Goal: Information Seeking & Learning: Learn about a topic

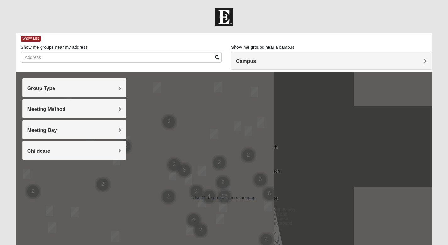
scroll to position [12, 0]
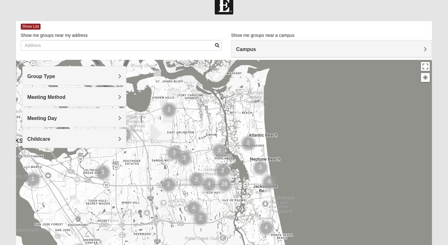
click at [94, 116] on h4 "Meeting Day" at bounding box center [74, 118] width 94 height 6
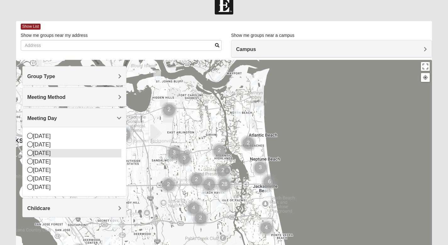
click at [47, 156] on div "[DATE]" at bounding box center [74, 153] width 94 height 8
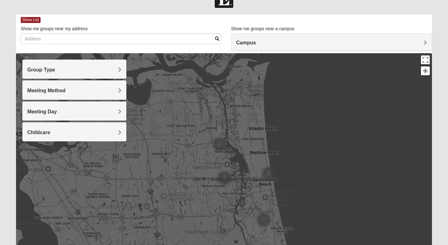
scroll to position [19, 0]
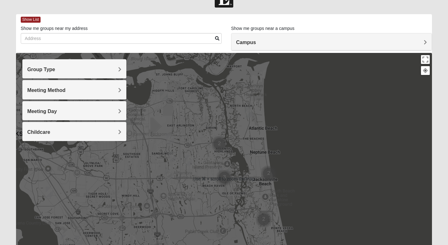
click at [105, 88] on h4 "Meeting Method" at bounding box center [74, 90] width 94 height 6
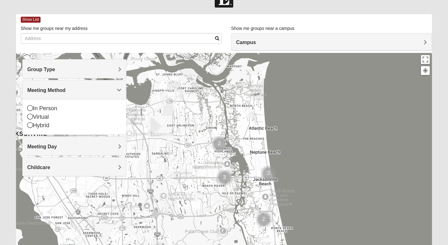
click at [105, 88] on h4 "Meeting Method" at bounding box center [74, 90] width 94 height 6
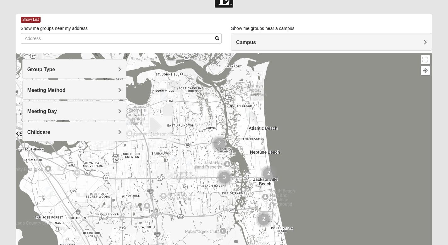
click at [103, 71] on h4 "Group Type" at bounding box center [74, 69] width 94 height 6
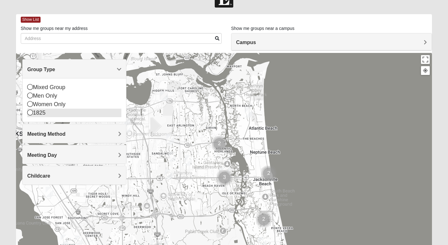
click at [38, 115] on div "1825" at bounding box center [74, 113] width 94 height 8
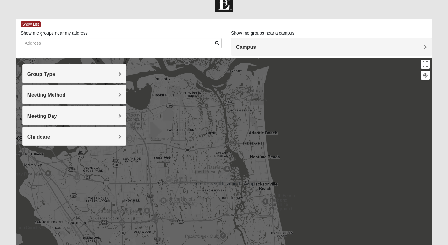
scroll to position [0, 0]
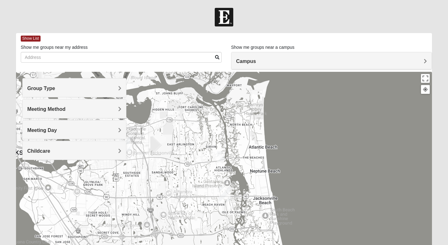
click at [241, 56] on div "Campus" at bounding box center [332, 60] width 200 height 17
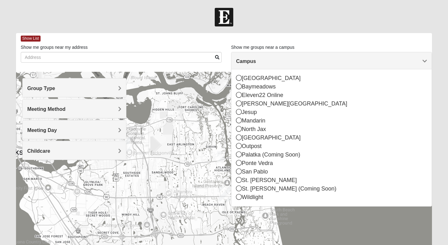
click at [242, 57] on div "Campus" at bounding box center [332, 60] width 200 height 17
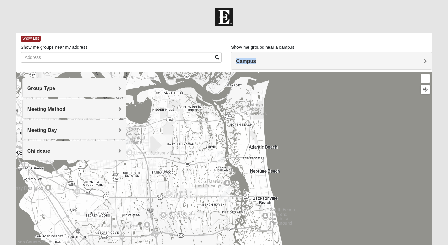
click at [242, 57] on div "Campus" at bounding box center [332, 60] width 200 height 17
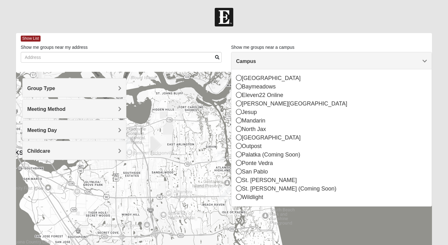
click at [256, 32] on form "Log In Find A Group Error Show List Loading Groups" at bounding box center [224, 177] width 448 height 339
click at [253, 61] on span "Campus" at bounding box center [246, 61] width 20 height 5
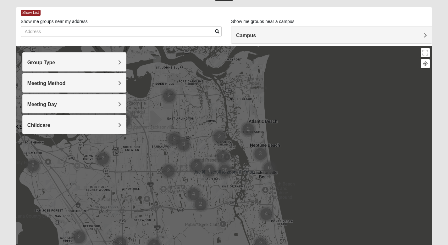
scroll to position [25, 0]
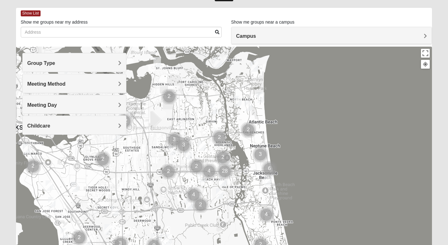
click at [111, 68] on div "Group Type" at bounding box center [75, 62] width 104 height 19
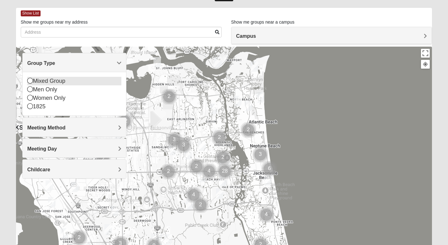
click at [57, 79] on div "Mixed Group" at bounding box center [74, 81] width 94 height 8
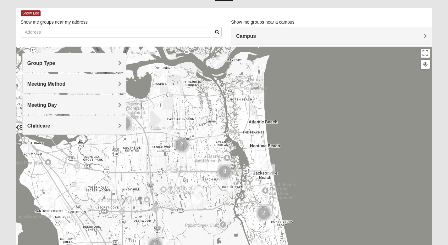
click at [80, 66] on h4 "Group Type" at bounding box center [74, 63] width 94 height 6
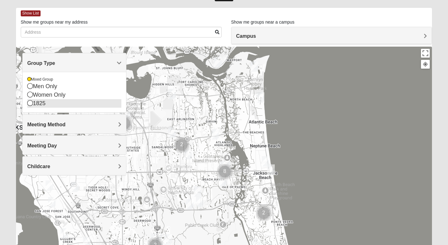
click at [43, 103] on div "1825" at bounding box center [74, 103] width 94 height 8
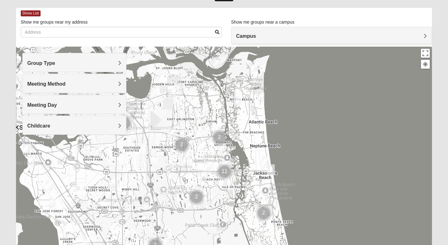
click at [75, 54] on div "Group Type" at bounding box center [75, 62] width 104 height 19
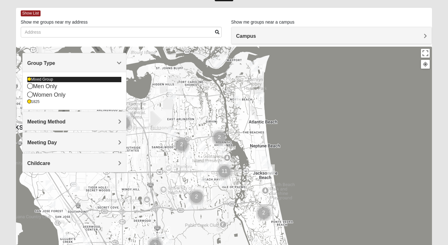
click at [44, 78] on div "Mixed Group" at bounding box center [74, 79] width 94 height 5
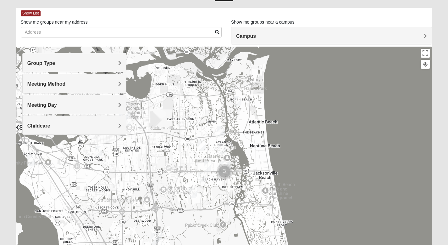
click at [72, 62] on h4 "Group Type" at bounding box center [74, 63] width 94 height 6
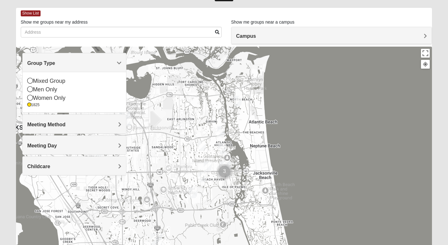
click at [72, 62] on h4 "Group Type" at bounding box center [74, 63] width 94 height 6
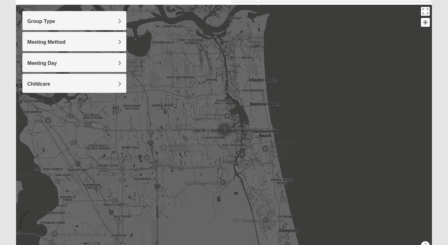
scroll to position [67, 0]
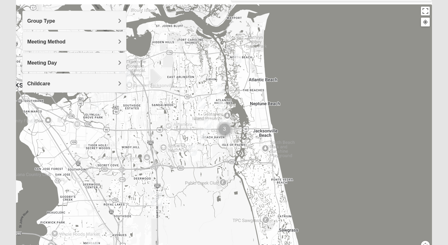
click at [194, 151] on img "1825 Womens Brunetti 32224" at bounding box center [193, 150] width 8 height 10
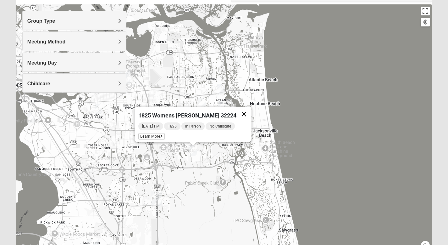
click at [239, 107] on button "Close" at bounding box center [244, 114] width 15 height 15
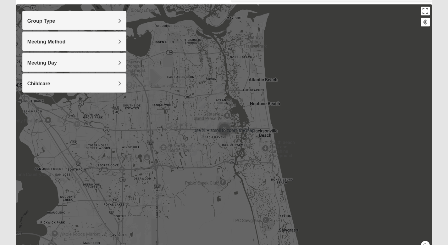
scroll to position [102, 0]
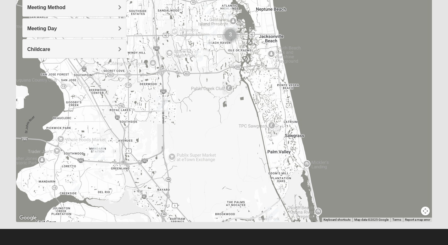
drag, startPoint x: 253, startPoint y: 147, endPoint x: 259, endPoint y: 85, distance: 62.0
click at [259, 85] on div at bounding box center [224, 96] width 417 height 252
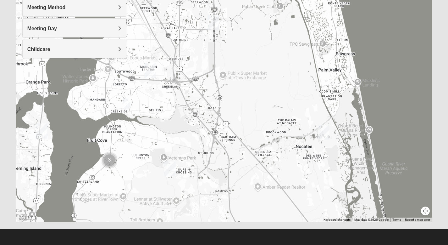
drag, startPoint x: 232, startPoint y: 158, endPoint x: 285, endPoint y: 75, distance: 98.2
click at [285, 75] on div at bounding box center [224, 96] width 417 height 252
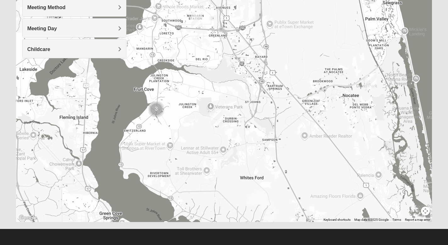
drag, startPoint x: 207, startPoint y: 148, endPoint x: 255, endPoint y: 98, distance: 69.2
click at [255, 98] on div at bounding box center [224, 96] width 417 height 252
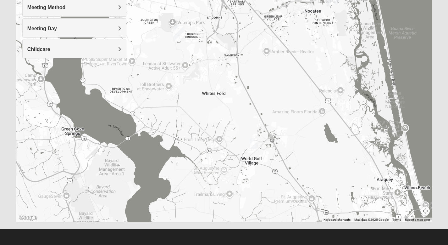
drag, startPoint x: 256, startPoint y: 89, endPoint x: 217, endPoint y: 5, distance: 92.5
click at [217, 5] on div at bounding box center [224, 96] width 417 height 252
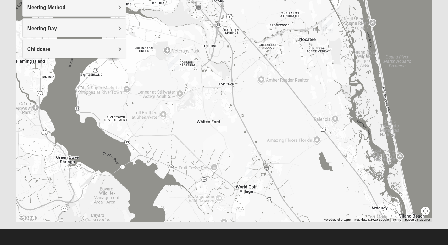
drag, startPoint x: 237, startPoint y: 72, endPoint x: 229, endPoint y: 109, distance: 37.3
click at [229, 109] on div at bounding box center [224, 96] width 417 height 252
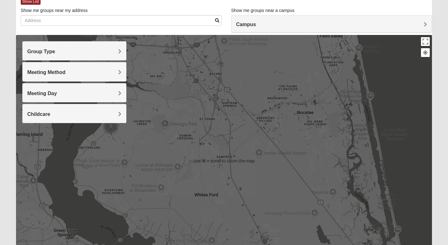
scroll to position [32, 0]
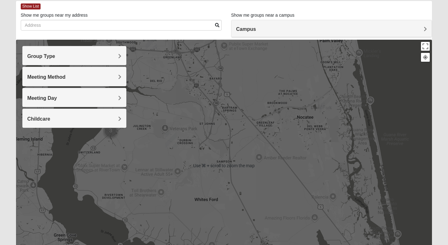
click at [98, 99] on h4 "Meeting Day" at bounding box center [74, 98] width 94 height 6
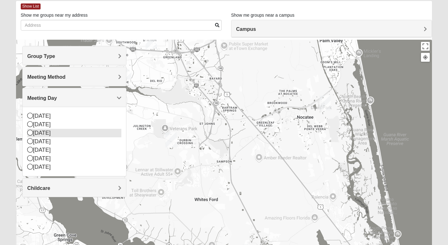
click at [31, 133] on icon at bounding box center [30, 133] width 6 height 6
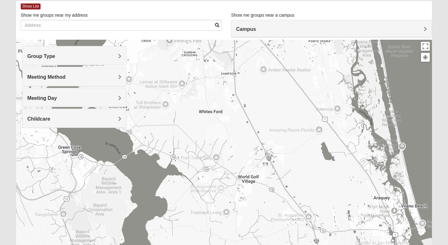
drag, startPoint x: 254, startPoint y: 139, endPoint x: 258, endPoint y: 48, distance: 91.0
click at [258, 48] on div at bounding box center [224, 166] width 417 height 252
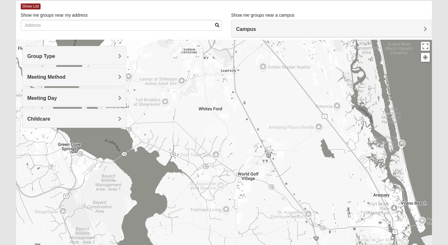
click at [250, 158] on img "1825 Mixed Barfield 32092" at bounding box center [251, 159] width 8 height 10
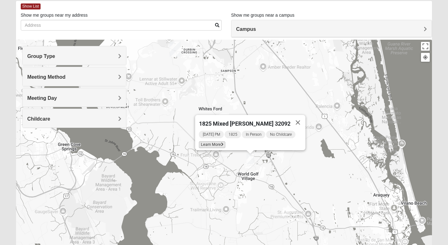
click at [215, 143] on span "Learn More" at bounding box center [212, 144] width 26 height 7
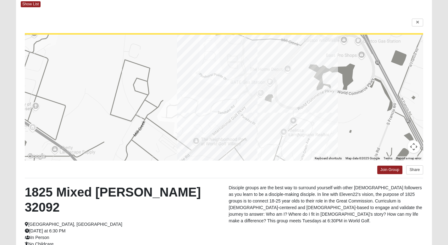
scroll to position [32, 0]
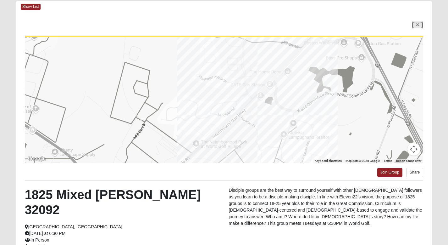
click at [419, 22] on link at bounding box center [417, 25] width 11 height 8
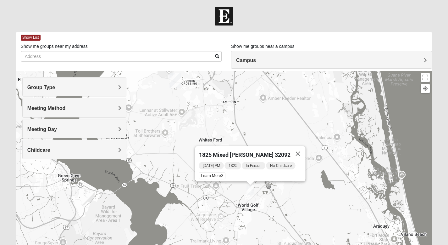
scroll to position [0, 0]
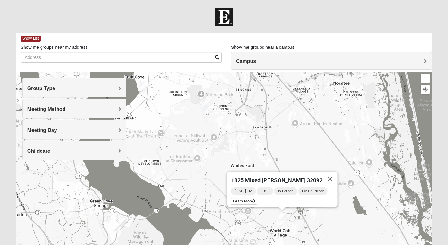
drag, startPoint x: 251, startPoint y: 114, endPoint x: 286, endPoint y: 139, distance: 42.2
click at [286, 139] on div "1825 Mixed [PERSON_NAME] 32092 [DATE] PM 1825 In Person No Childcare Learn More" at bounding box center [224, 198] width 417 height 252
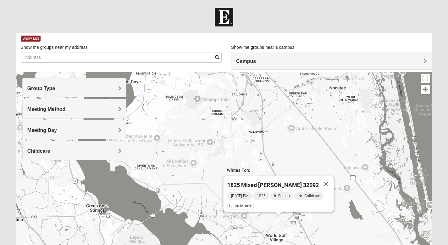
drag, startPoint x: 286, startPoint y: 141, endPoint x: 294, endPoint y: 150, distance: 12.3
click at [294, 150] on div "1825 Mixed [PERSON_NAME] 32092 [DATE] PM 1825 In Person No Childcare Learn More" at bounding box center [224, 198] width 417 height 252
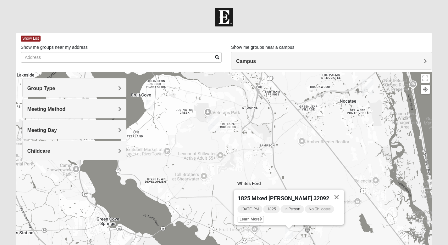
drag, startPoint x: 294, startPoint y: 150, endPoint x: 281, endPoint y: 156, distance: 14.1
click at [281, 156] on div "1825 Mixed [PERSON_NAME] 32092 [DATE] PM 1825 In Person No Childcare Learn More" at bounding box center [224, 198] width 417 height 252
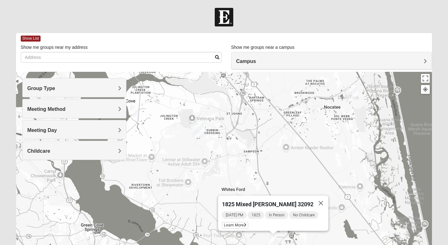
click at [104, 104] on div "Meeting Method" at bounding box center [75, 108] width 104 height 19
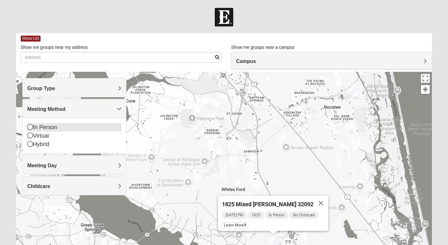
click at [48, 127] on div "In Person" at bounding box center [74, 127] width 94 height 8
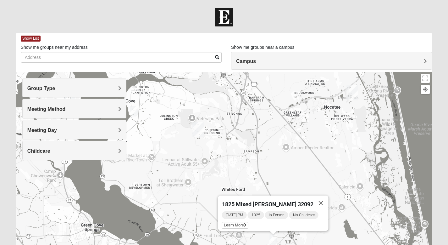
click at [54, 149] on h4 "Childcare" at bounding box center [74, 151] width 94 height 6
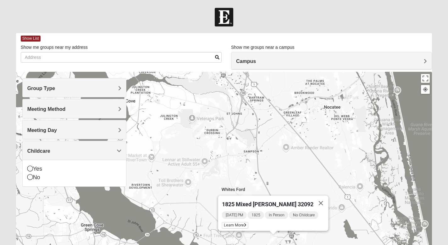
click at [54, 149] on h4 "Childcare" at bounding box center [74, 151] width 94 height 6
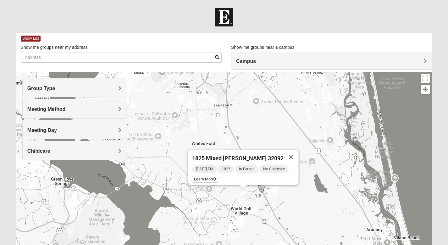
drag, startPoint x: 328, startPoint y: 173, endPoint x: 297, endPoint y: 126, distance: 55.9
click at [297, 126] on div "1825 Mixed [PERSON_NAME] 32092 [DATE] PM 1825 In Person No Childcare Learn More" at bounding box center [224, 198] width 417 height 252
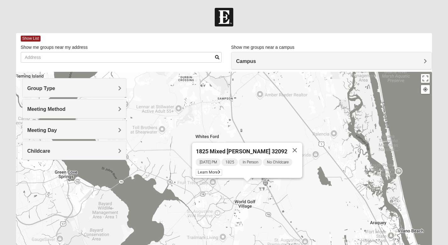
drag, startPoint x: 366, startPoint y: 174, endPoint x: 381, endPoint y: 152, distance: 26.9
click at [381, 153] on div "1825 Mixed [PERSON_NAME] 32092 [DATE] PM 1825 In Person No Childcare Learn More" at bounding box center [224, 198] width 417 height 252
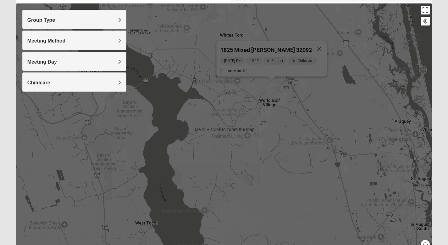
scroll to position [69, 0]
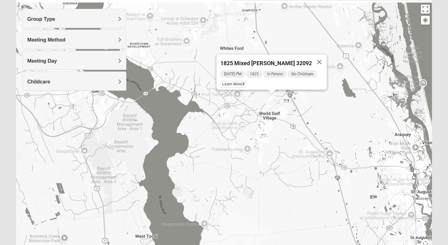
drag, startPoint x: 381, startPoint y: 152, endPoint x: 384, endPoint y: 171, distance: 19.2
click at [384, 171] on div "1825 Mixed [PERSON_NAME] 32092 [DATE] PM 1825 In Person No Childcare Learn More" at bounding box center [224, 129] width 417 height 252
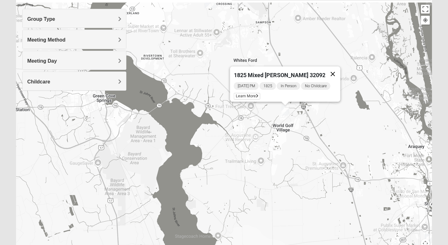
click at [334, 75] on button "Close" at bounding box center [332, 73] width 15 height 15
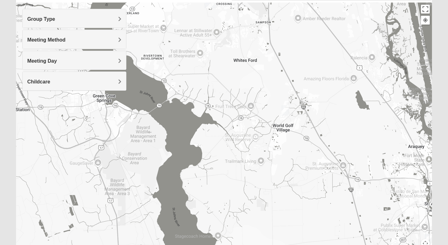
click at [107, 23] on div "Group Type" at bounding box center [75, 18] width 104 height 19
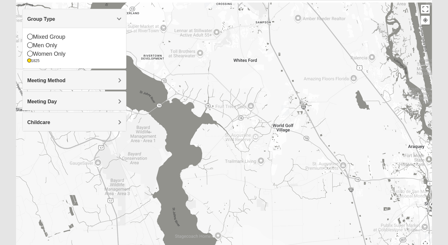
click at [108, 22] on div "Group Type" at bounding box center [75, 18] width 104 height 19
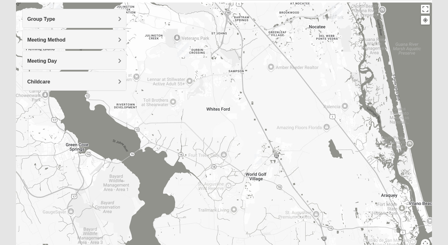
drag, startPoint x: 232, startPoint y: 74, endPoint x: 200, endPoint y: 128, distance: 62.4
click at [202, 127] on div at bounding box center [224, 129] width 417 height 252
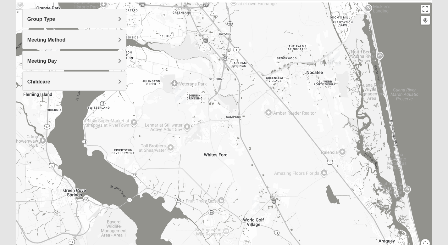
drag, startPoint x: 245, startPoint y: 104, endPoint x: 253, endPoint y: 149, distance: 46.2
click at [253, 150] on div at bounding box center [224, 129] width 417 height 252
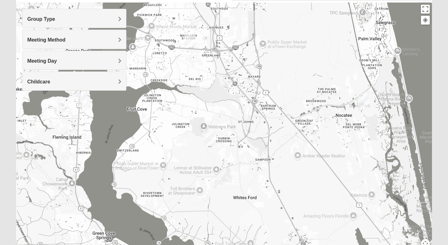
drag, startPoint x: 276, startPoint y: 129, endPoint x: 301, endPoint y: 161, distance: 41.2
click at [301, 161] on div at bounding box center [224, 129] width 417 height 252
